Goal: Transaction & Acquisition: Purchase product/service

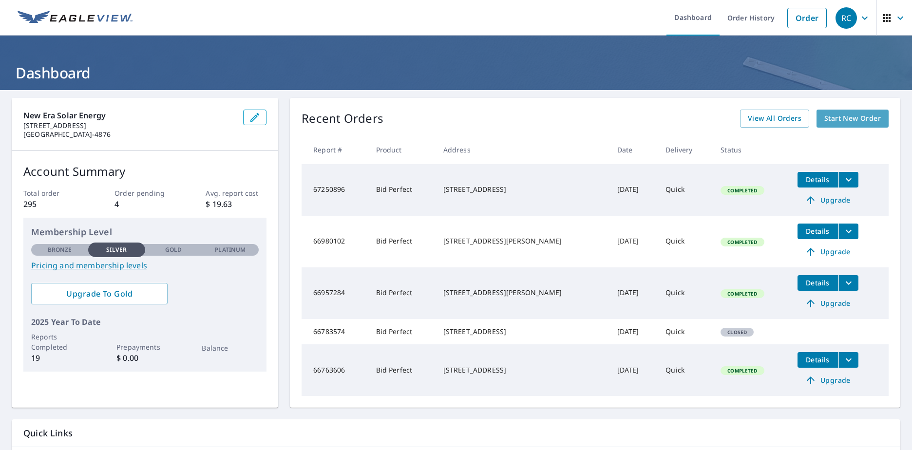
click at [828, 119] on span "Start New Order" at bounding box center [852, 119] width 57 height 12
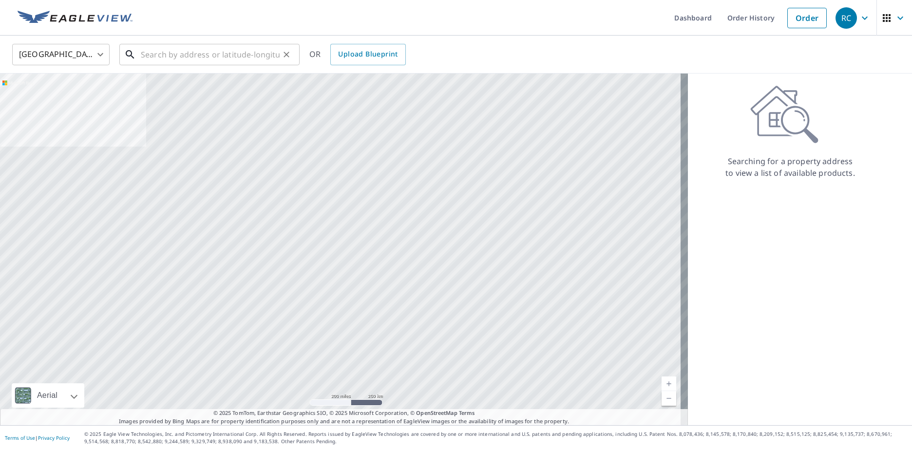
click at [161, 59] on input "text" at bounding box center [210, 54] width 139 height 27
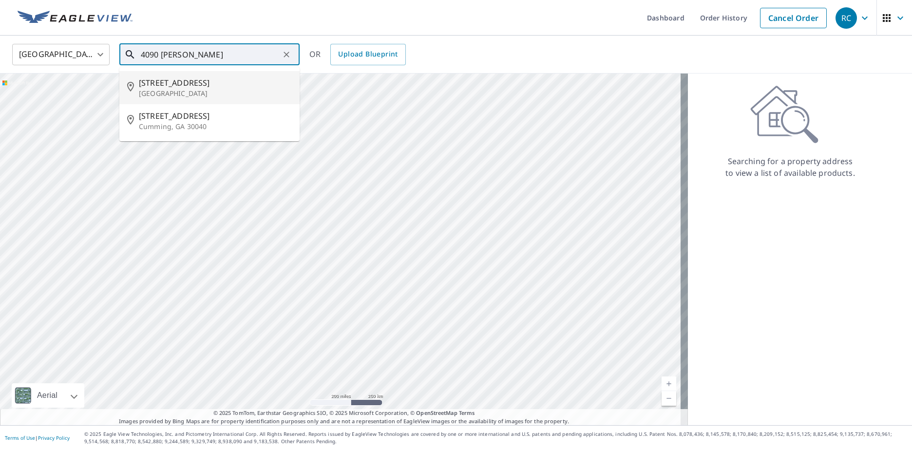
click at [184, 86] on span "[STREET_ADDRESS]" at bounding box center [215, 83] width 153 height 12
type input "[STREET_ADDRESS]"
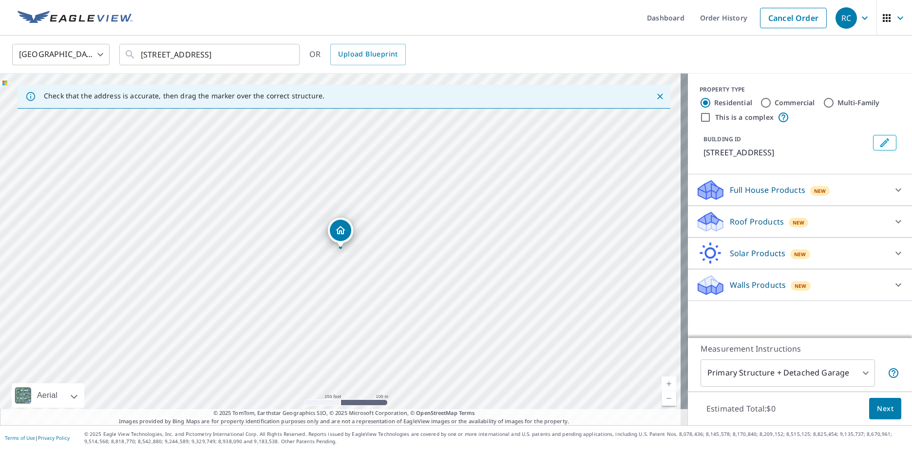
click at [892, 220] on icon at bounding box center [898, 222] width 12 height 12
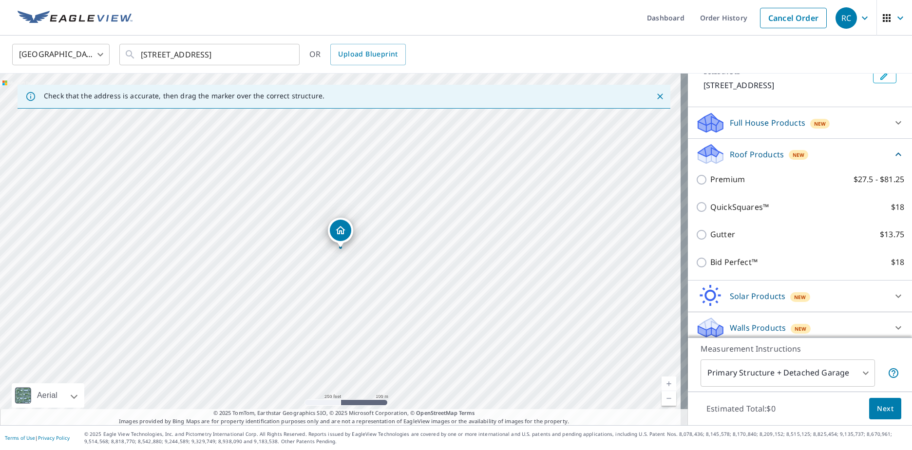
scroll to position [74, 0]
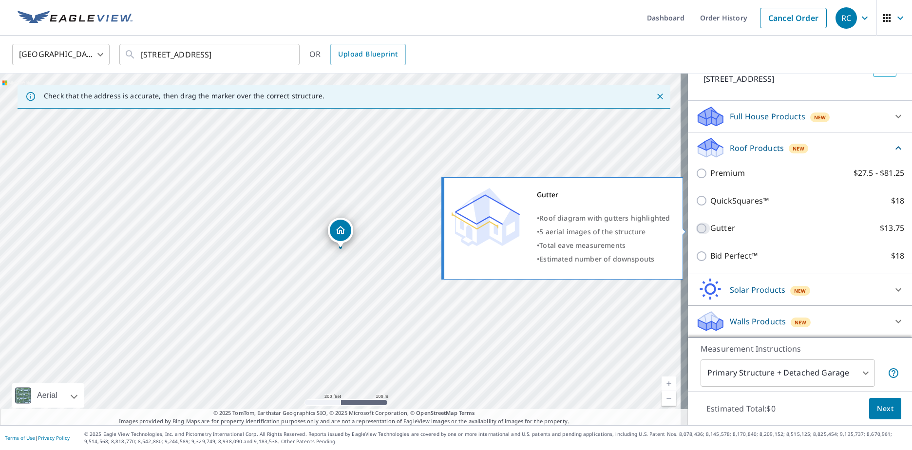
click at [696, 231] on input "Gutter $13.75" at bounding box center [703, 229] width 15 height 12
checkbox input "true"
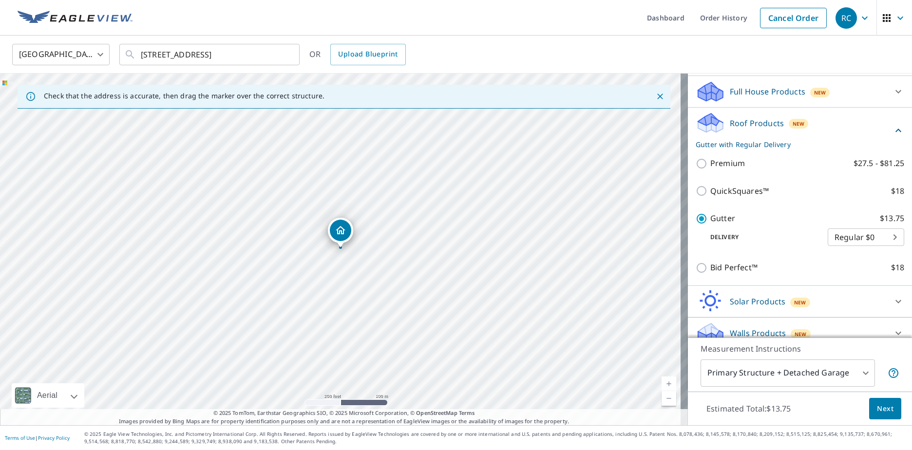
scroll to position [110, 0]
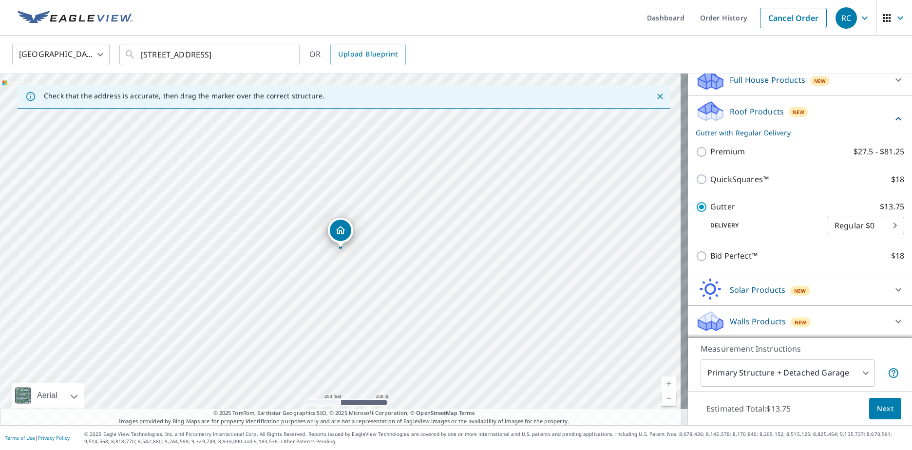
click at [882, 411] on span "Next" at bounding box center [885, 409] width 17 height 12
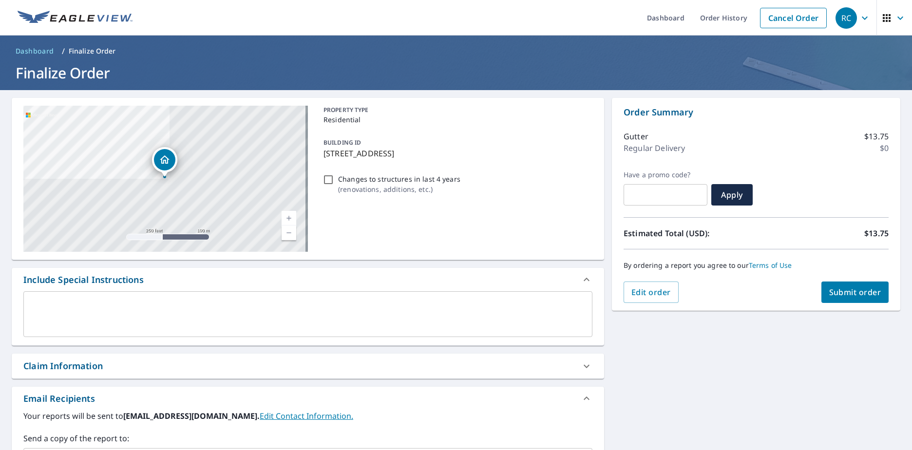
click at [846, 294] on span "Submit order" at bounding box center [855, 292] width 52 height 11
